Goal: Task Accomplishment & Management: Complete application form

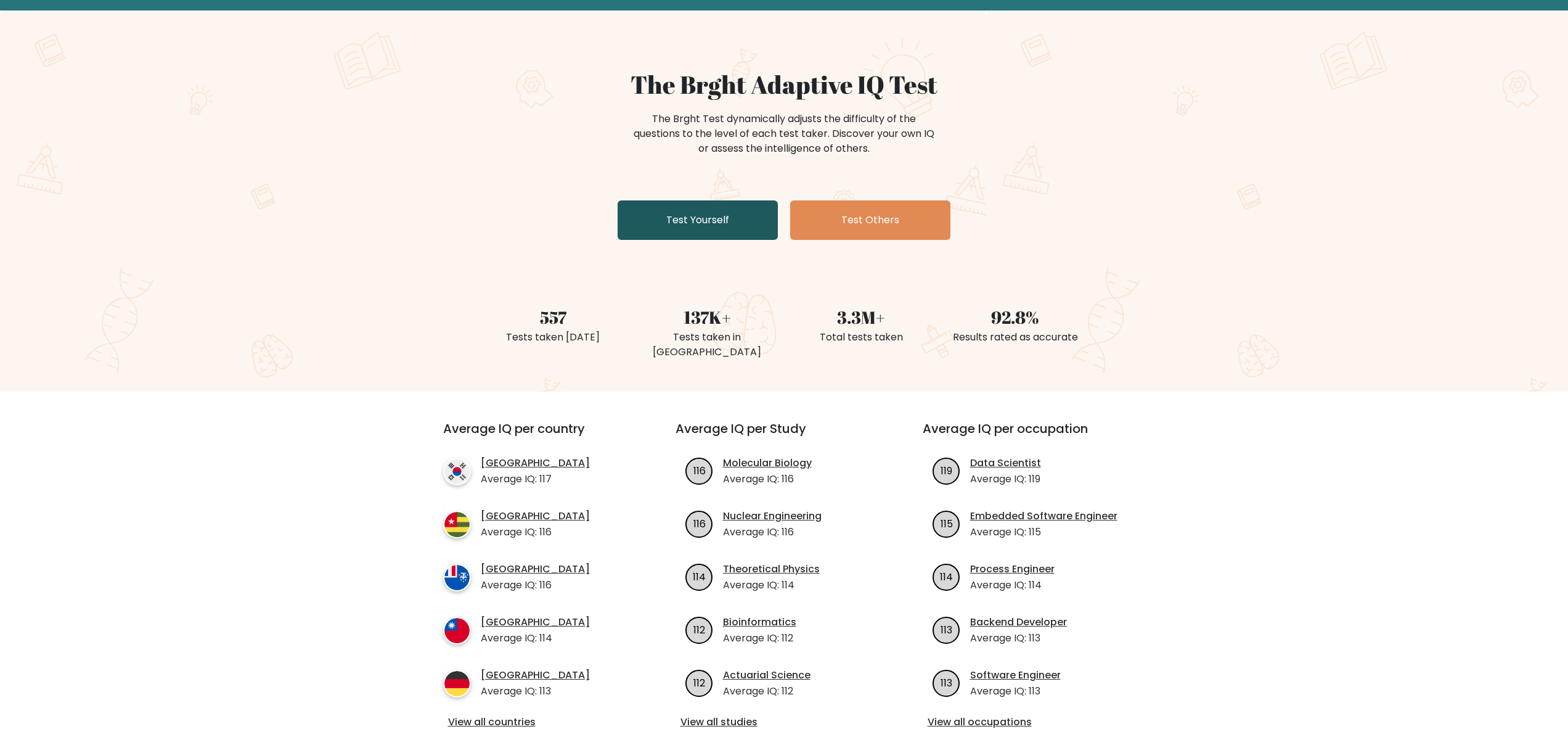
scroll to position [58, 0]
click at [696, 211] on link "Test Yourself" at bounding box center [697, 219] width 160 height 39
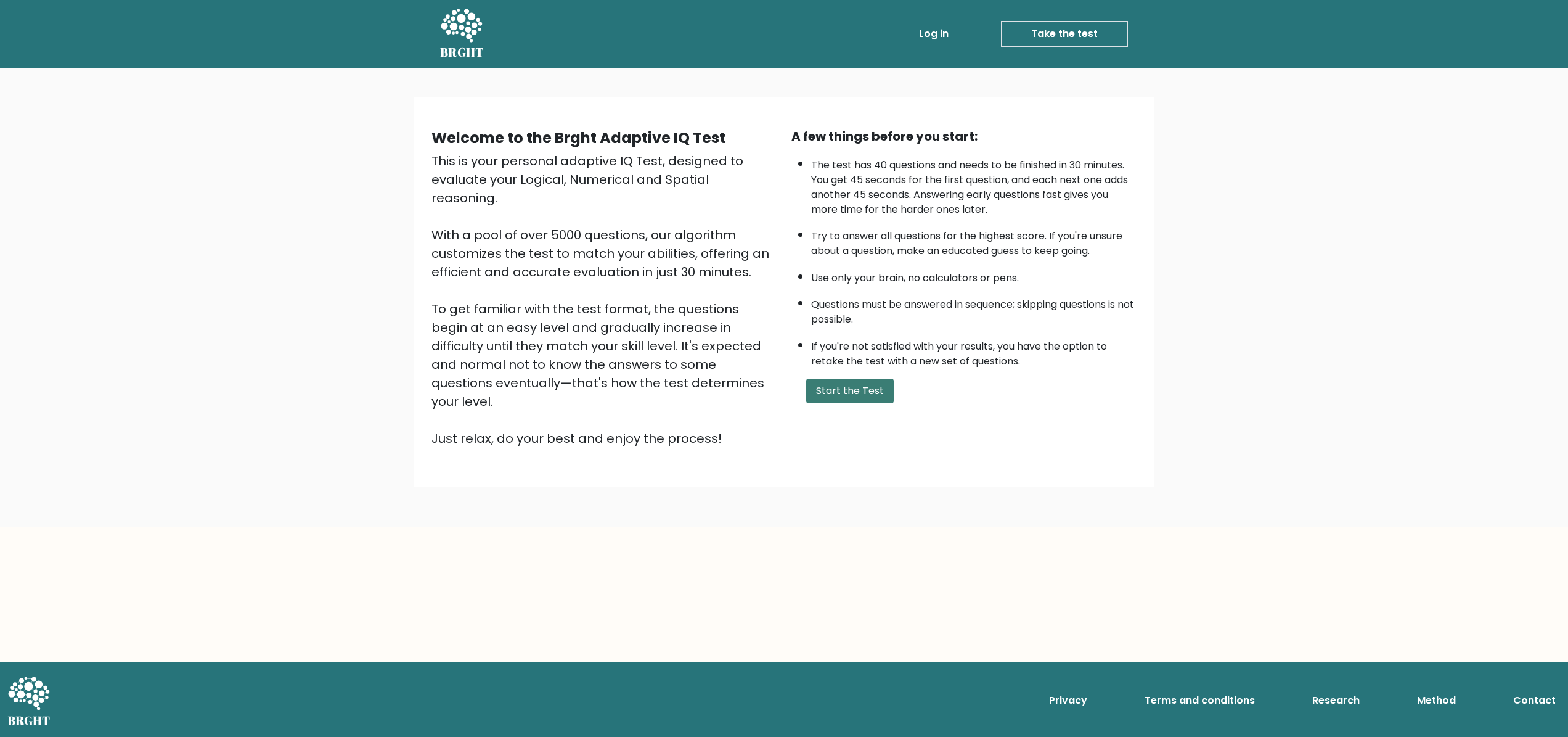
click at [853, 391] on button "Start the Test" at bounding box center [849, 391] width 88 height 25
click at [860, 394] on button "Start the Test" at bounding box center [849, 391] width 88 height 25
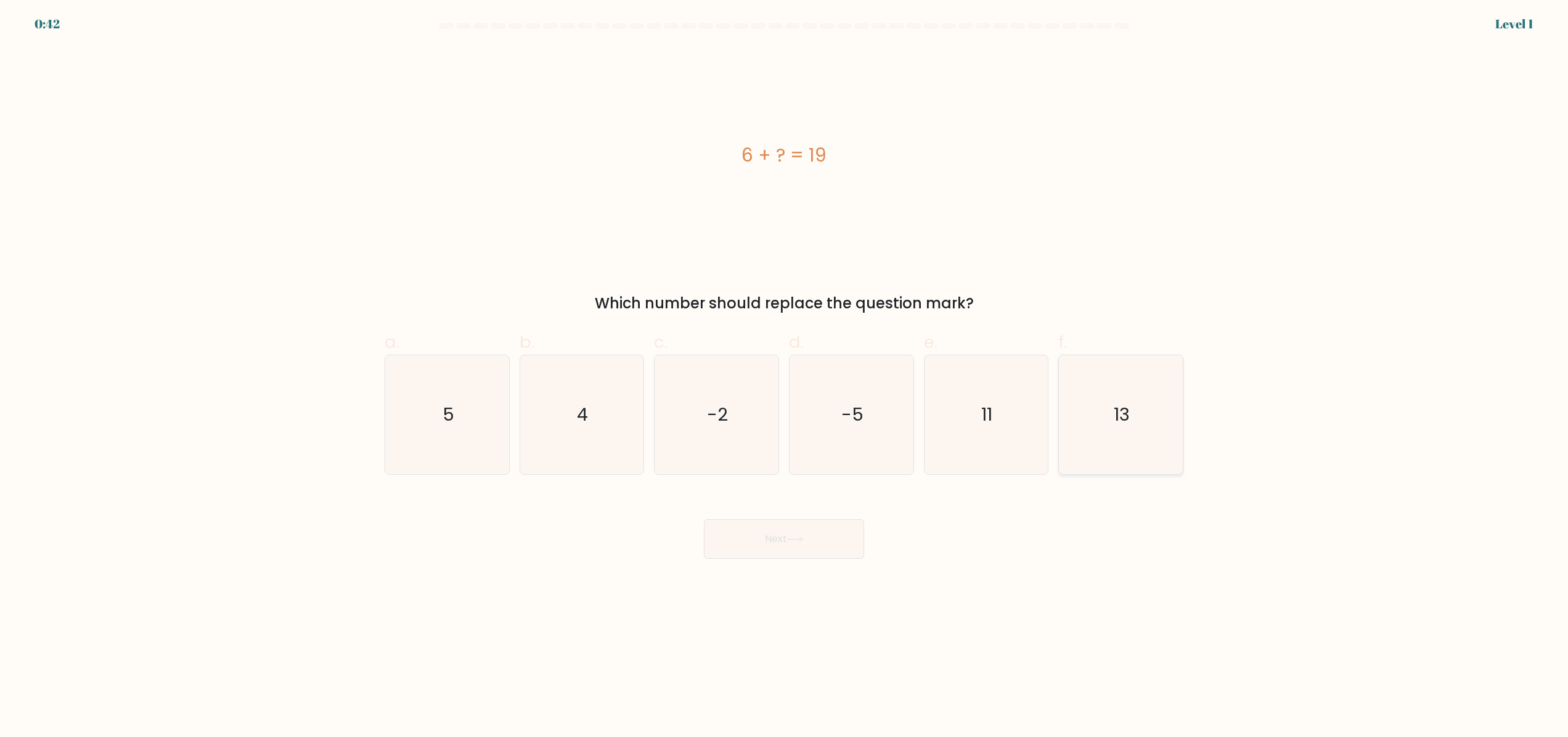
click at [1120, 414] on text "13" at bounding box center [1122, 415] width 16 height 25
click at [784, 377] on input "f. 13" at bounding box center [784, 372] width 1 height 8
radio input "true"
click at [809, 534] on button "Next" at bounding box center [784, 539] width 160 height 39
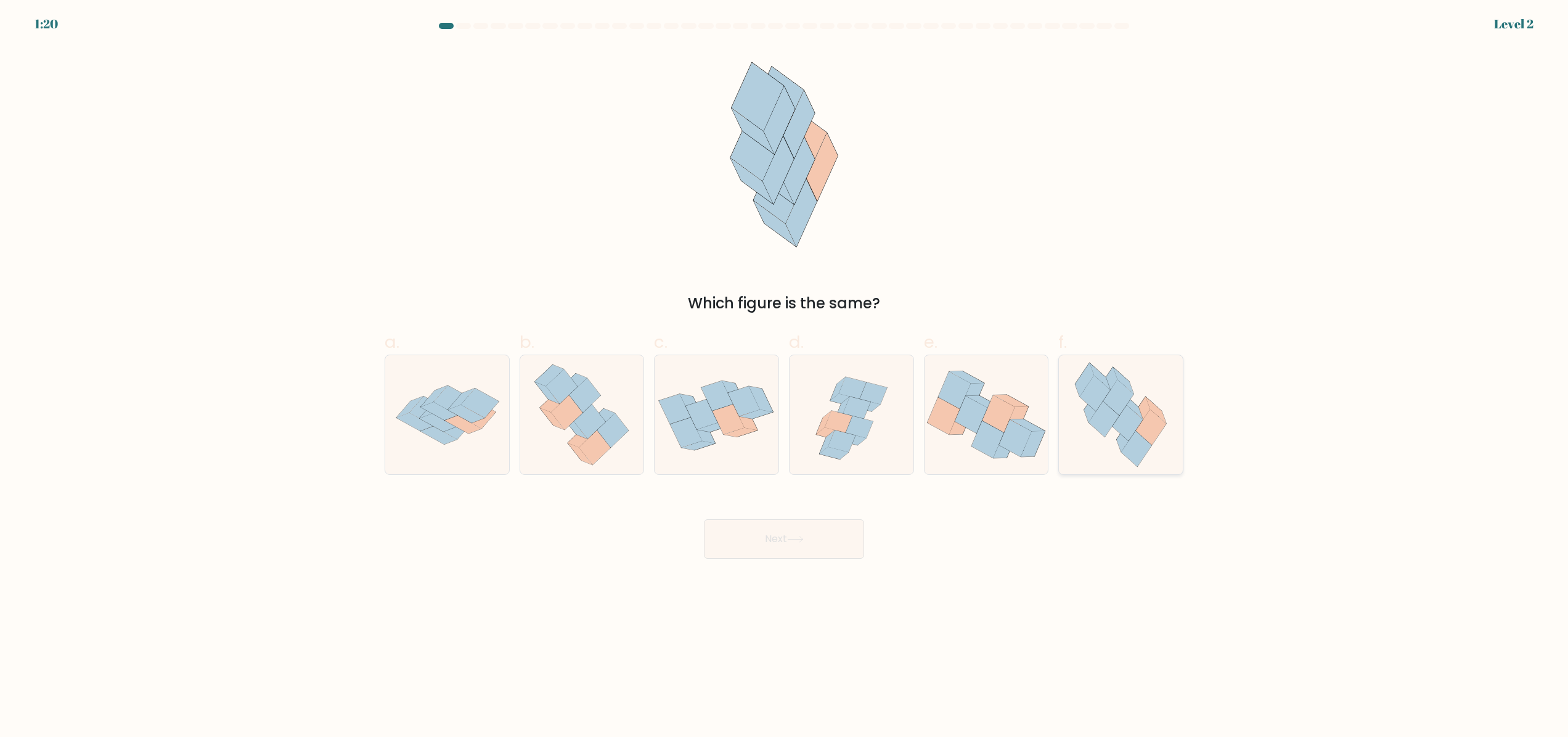
click at [1119, 453] on icon at bounding box center [1121, 415] width 109 height 119
click at [784, 377] on input "f." at bounding box center [784, 372] width 1 height 8
radio input "true"
click at [829, 549] on button "Next" at bounding box center [784, 539] width 160 height 39
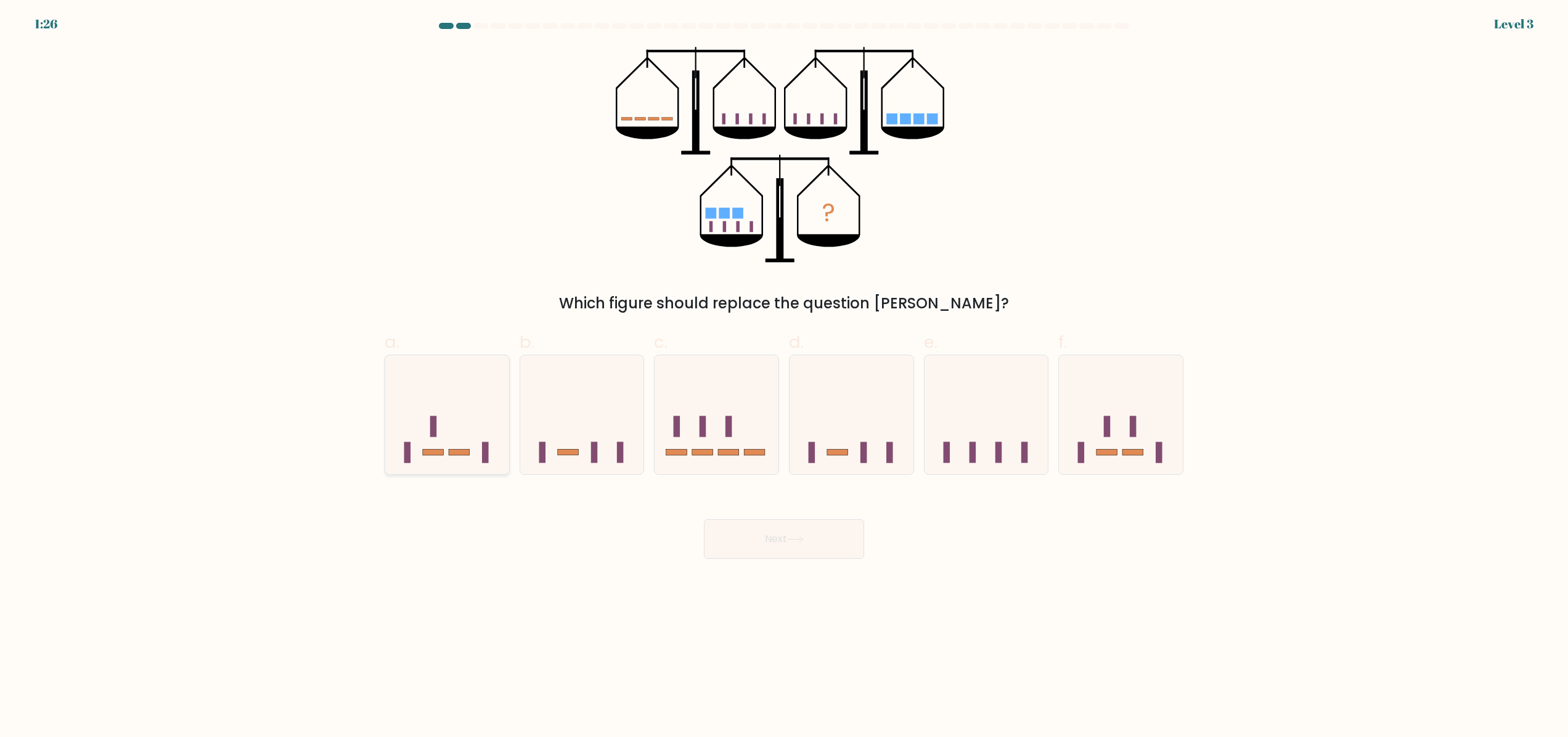
click at [460, 428] on icon at bounding box center [447, 415] width 124 height 102
click at [784, 377] on input "a." at bounding box center [784, 372] width 1 height 8
radio input "true"
click at [757, 533] on button "Next" at bounding box center [784, 539] width 160 height 39
